Goal: Feedback & Contribution: Submit feedback/report problem

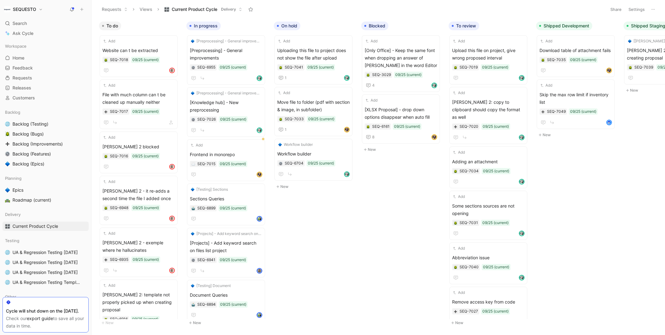
scroll to position [0, 154]
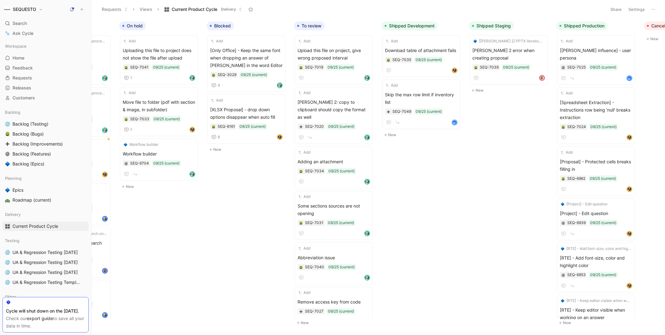
click at [82, 8] on icon at bounding box center [82, 9] width 4 height 4
click at [110, 11] on button "New feedback c" at bounding box center [123, 12] width 67 height 11
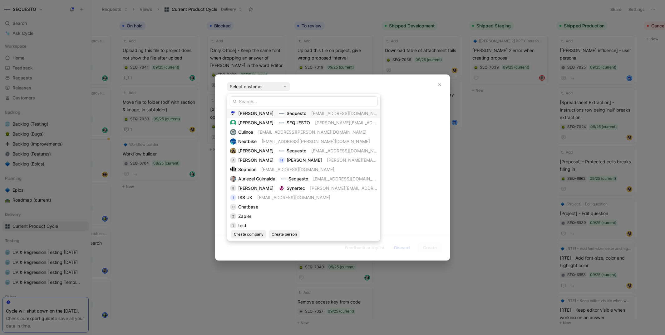
click at [250, 114] on span "[PERSON_NAME]" at bounding box center [255, 113] width 35 height 5
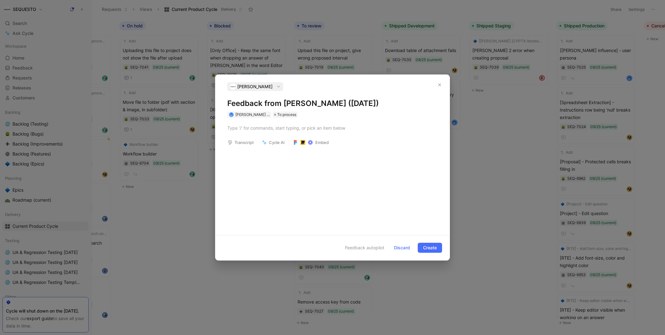
click at [245, 105] on h1 "Feedback from [PERSON_NAME] ([DATE])" at bounding box center [332, 104] width 210 height 10
click at [249, 128] on div at bounding box center [332, 128] width 210 height 7
click at [272, 129] on div "prompts in the auto rephrase" at bounding box center [335, 127] width 204 height 7
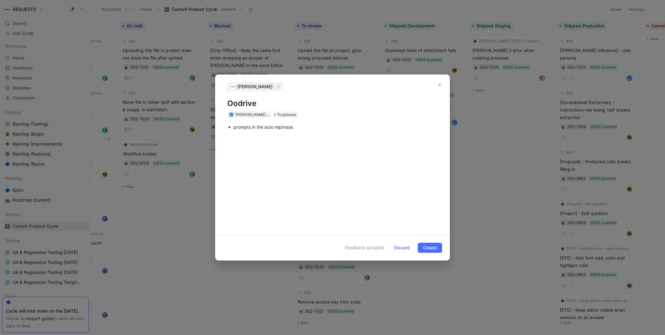
click at [272, 129] on div "prompts in the auto rephrase" at bounding box center [335, 127] width 204 height 7
click at [294, 128] on div "prompts in the rephrase" at bounding box center [335, 127] width 204 height 7
click at [427, 246] on span "Create" at bounding box center [430, 247] width 14 height 7
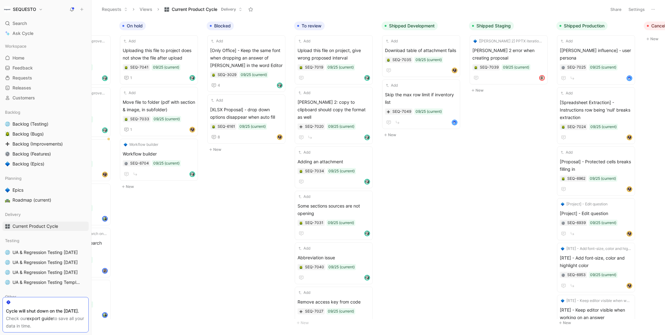
click at [456, 240] on body "SEQUESTO Search ⌘ K Ask Cycle Workspace Home G then H Feedback G then F Request…" at bounding box center [332, 167] width 665 height 335
